Goal: Check status: Check status

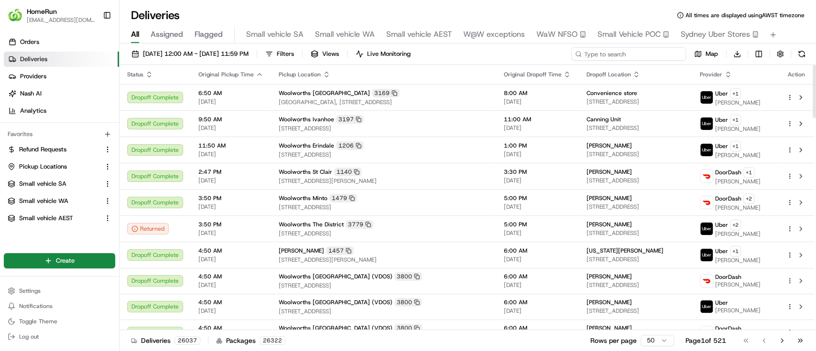
click at [635, 55] on input at bounding box center [628, 53] width 115 height 13
click at [229, 52] on span "[DATE] 12:00 AM - [DATE] 11:59 PM" at bounding box center [196, 54] width 106 height 9
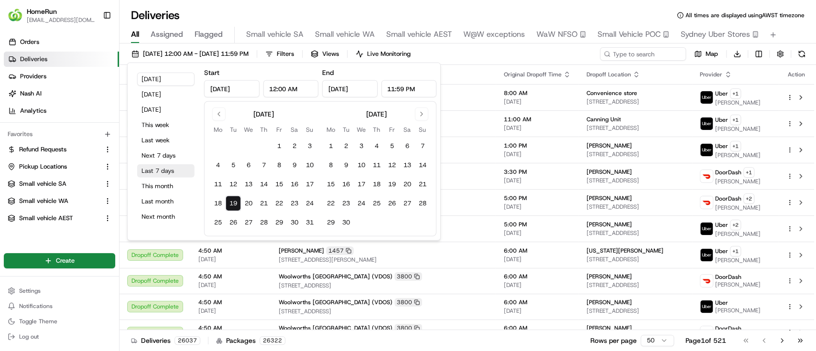
click at [161, 173] on button "Last 7 days" at bounding box center [165, 170] width 57 height 13
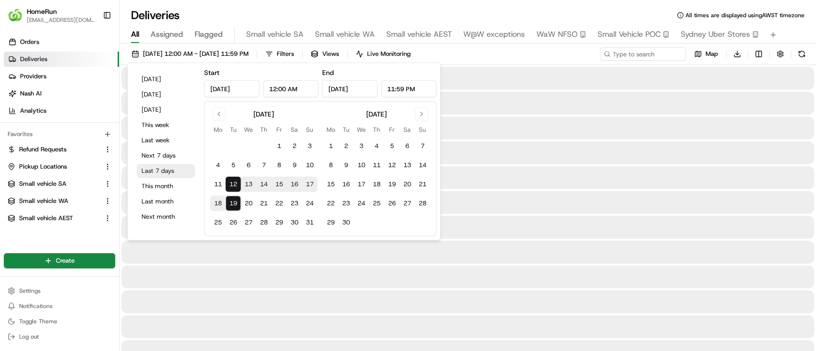
type input "[DATE]"
click at [628, 51] on input at bounding box center [628, 53] width 115 height 13
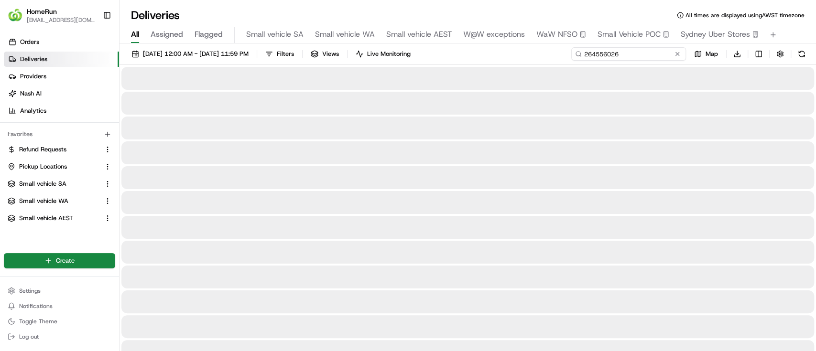
type input "264556026"
